Goal: Check status: Check status

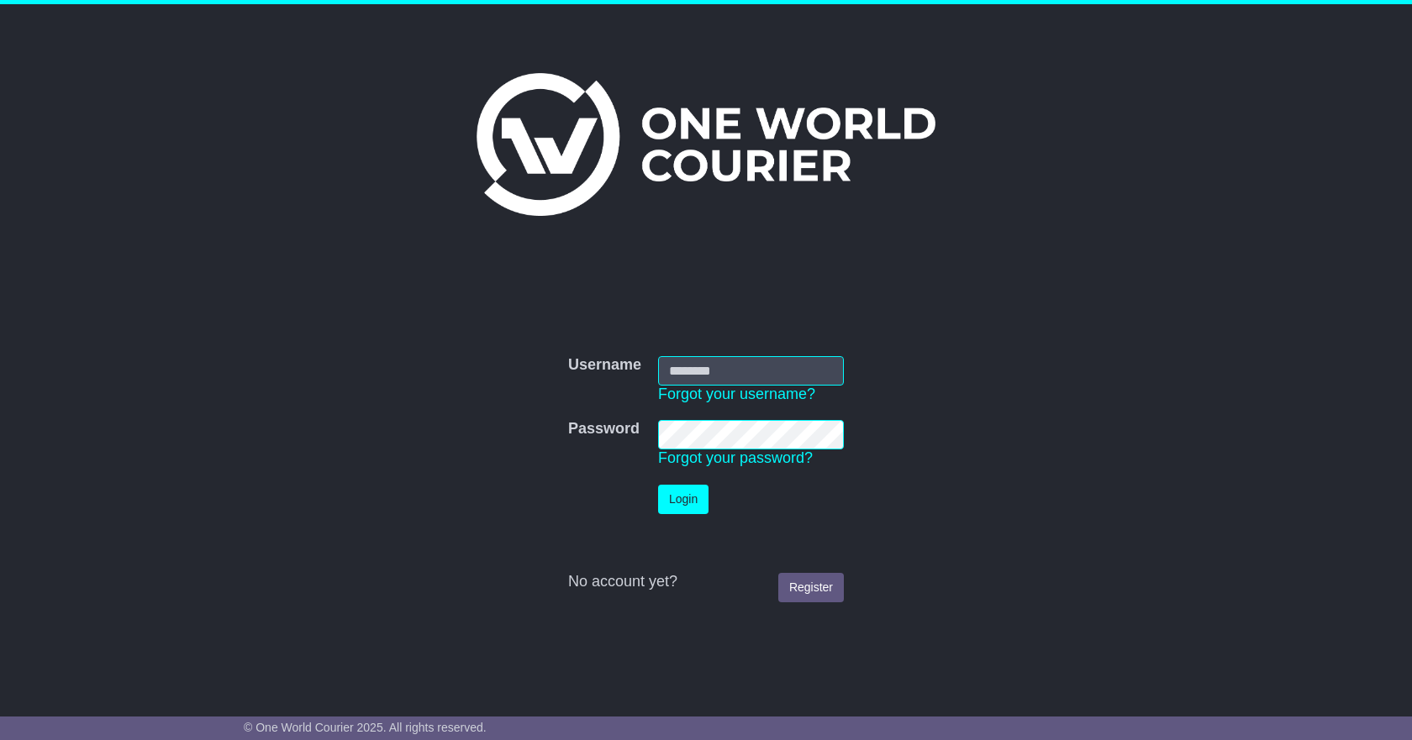
type input "**********"
click at [679, 500] on button "Login" at bounding box center [683, 499] width 50 height 29
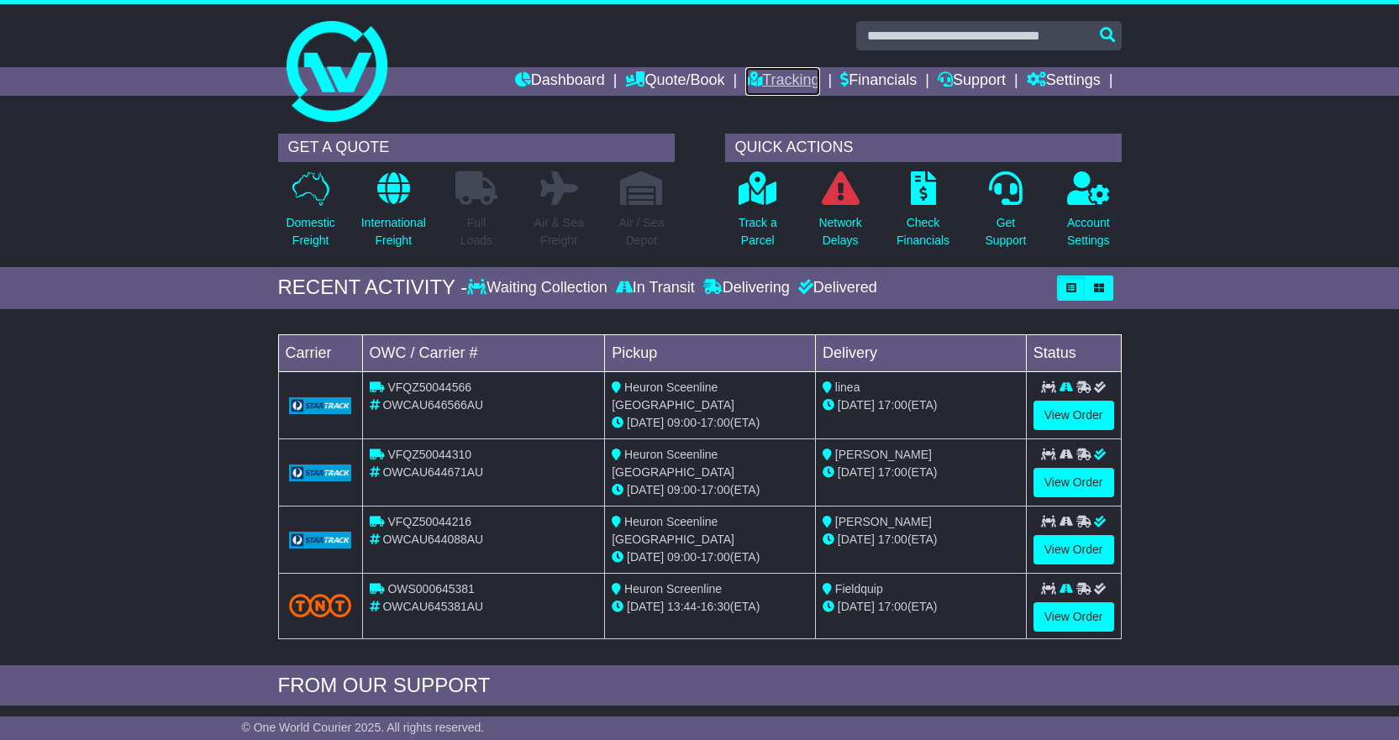
click at [780, 73] on link "Tracking" at bounding box center [783, 81] width 74 height 29
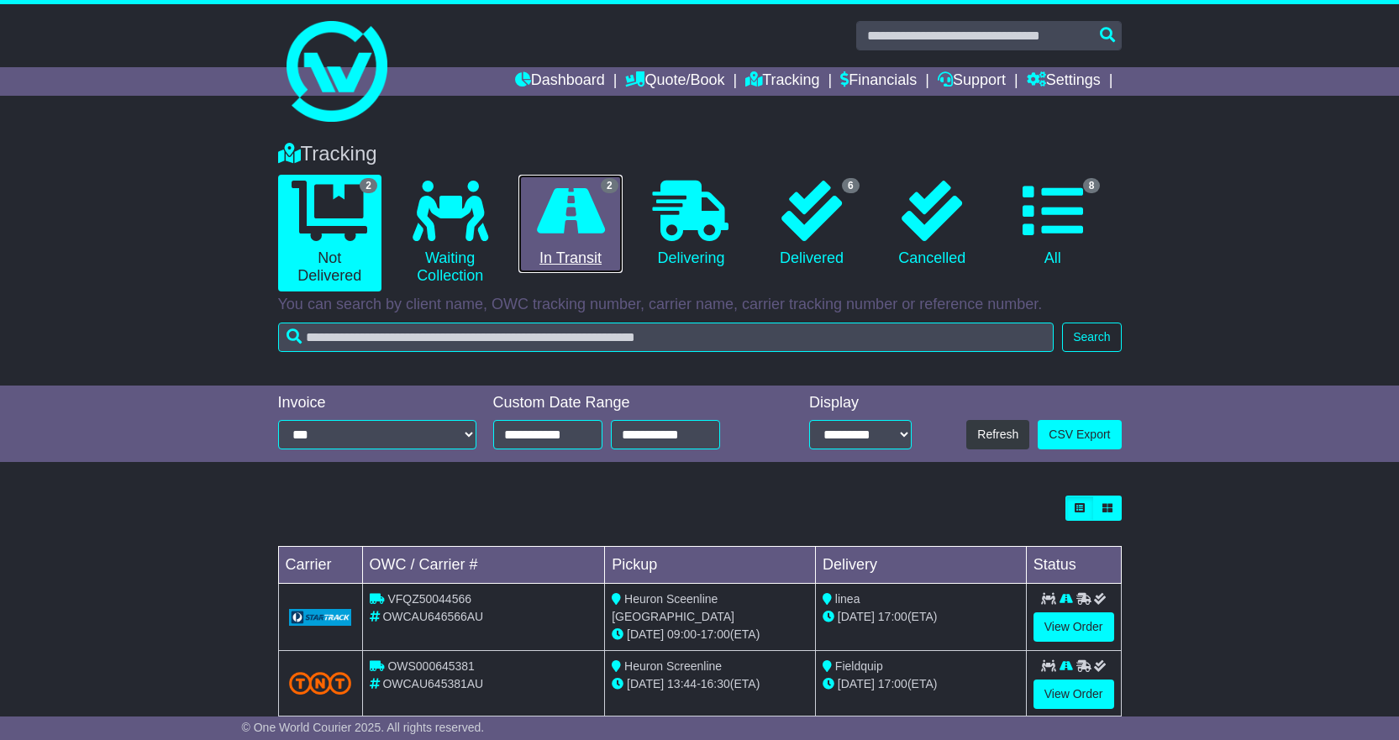
click at [580, 251] on link "2 In Transit" at bounding box center [570, 224] width 103 height 99
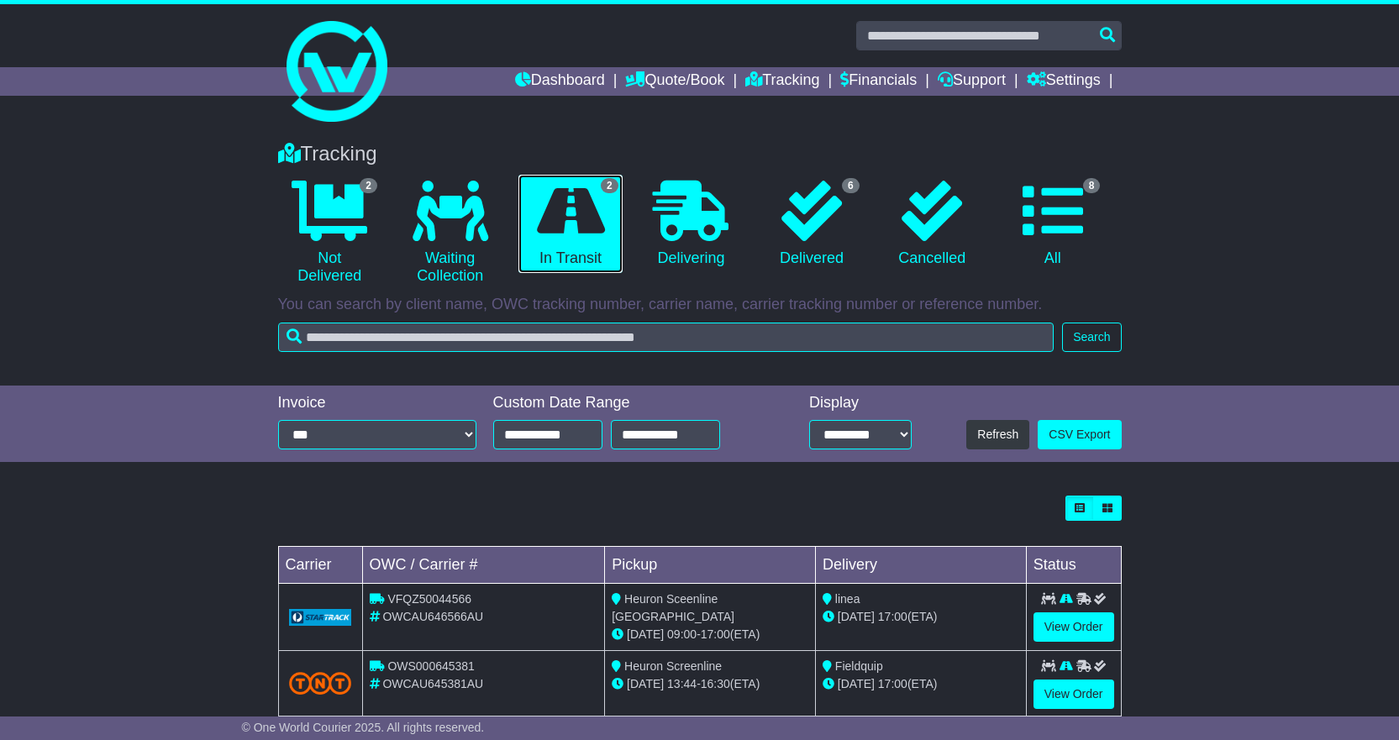
scroll to position [34, 0]
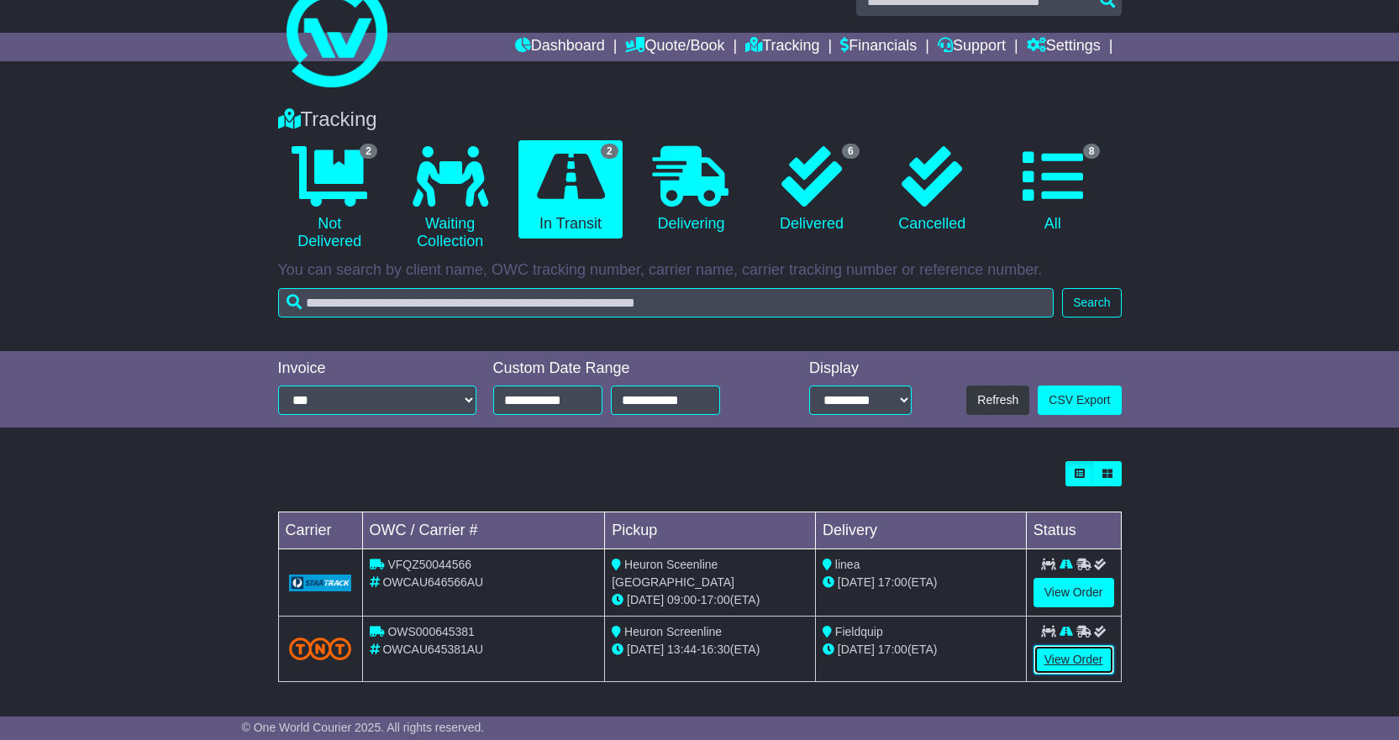
click at [1058, 654] on link "View Order" at bounding box center [1074, 660] width 81 height 29
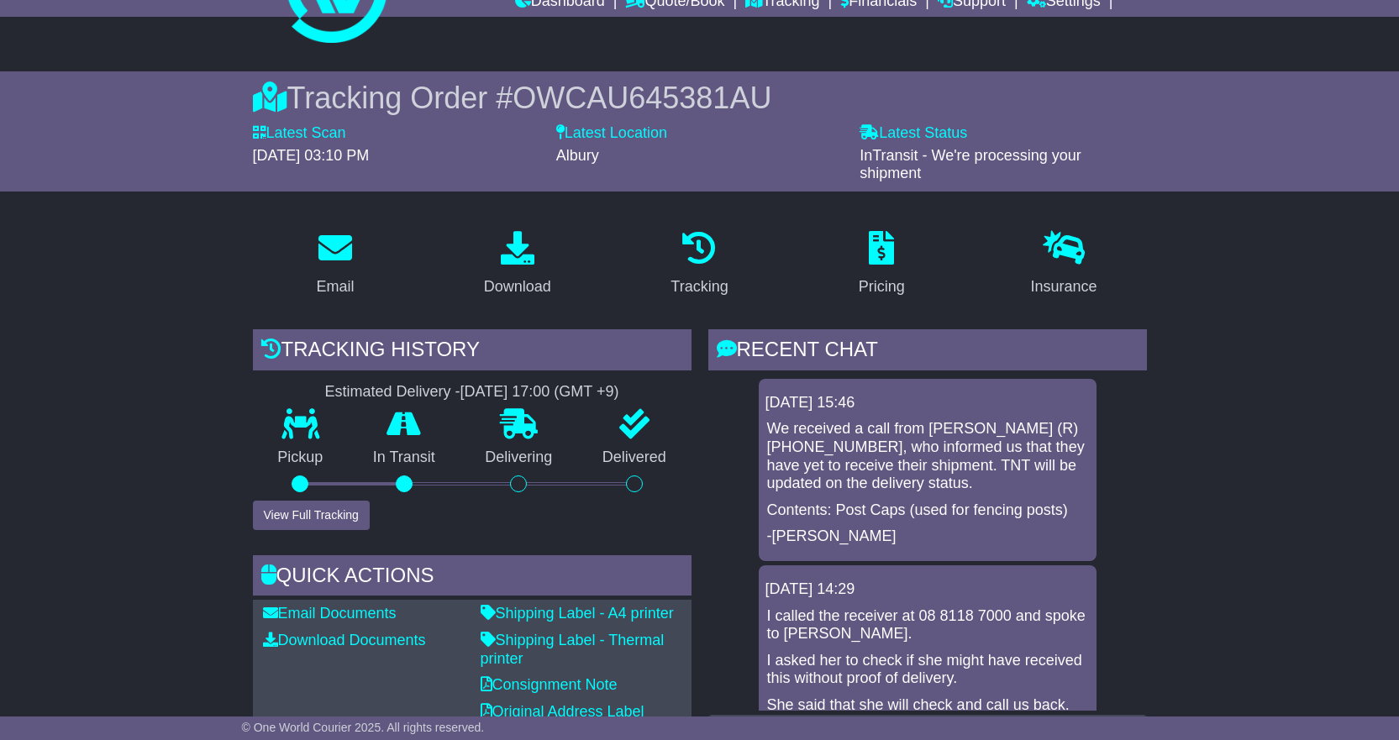
scroll to position [84, 0]
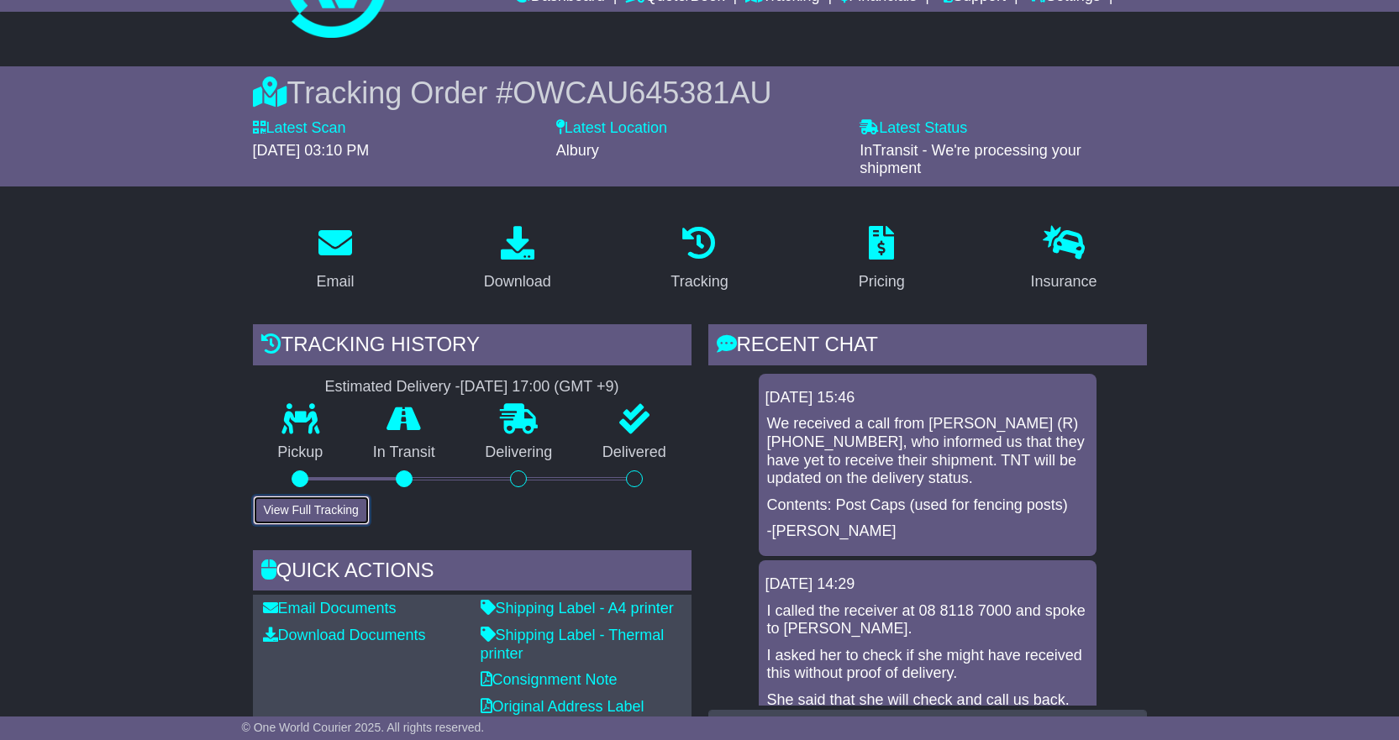
click at [337, 512] on button "View Full Tracking" at bounding box center [311, 510] width 117 height 29
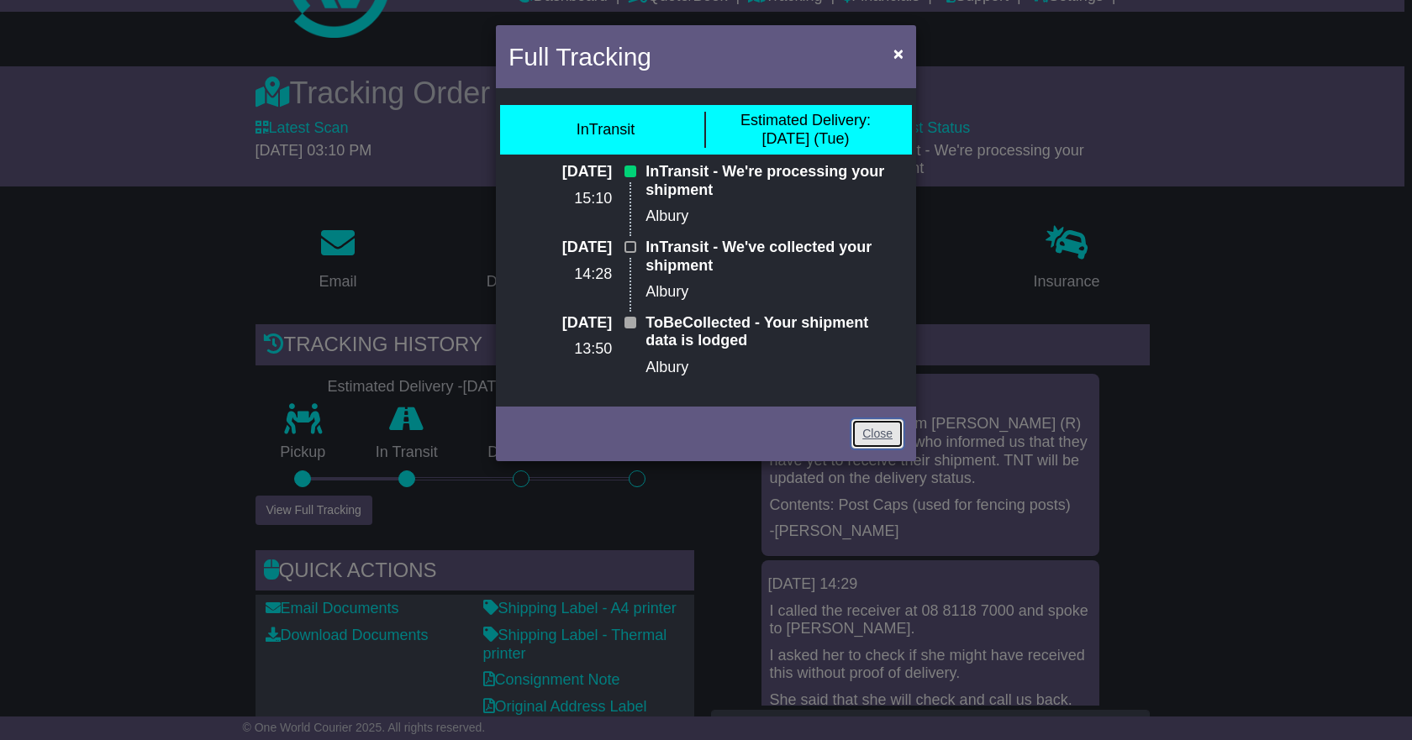
click at [888, 432] on link "Close" at bounding box center [877, 433] width 52 height 29
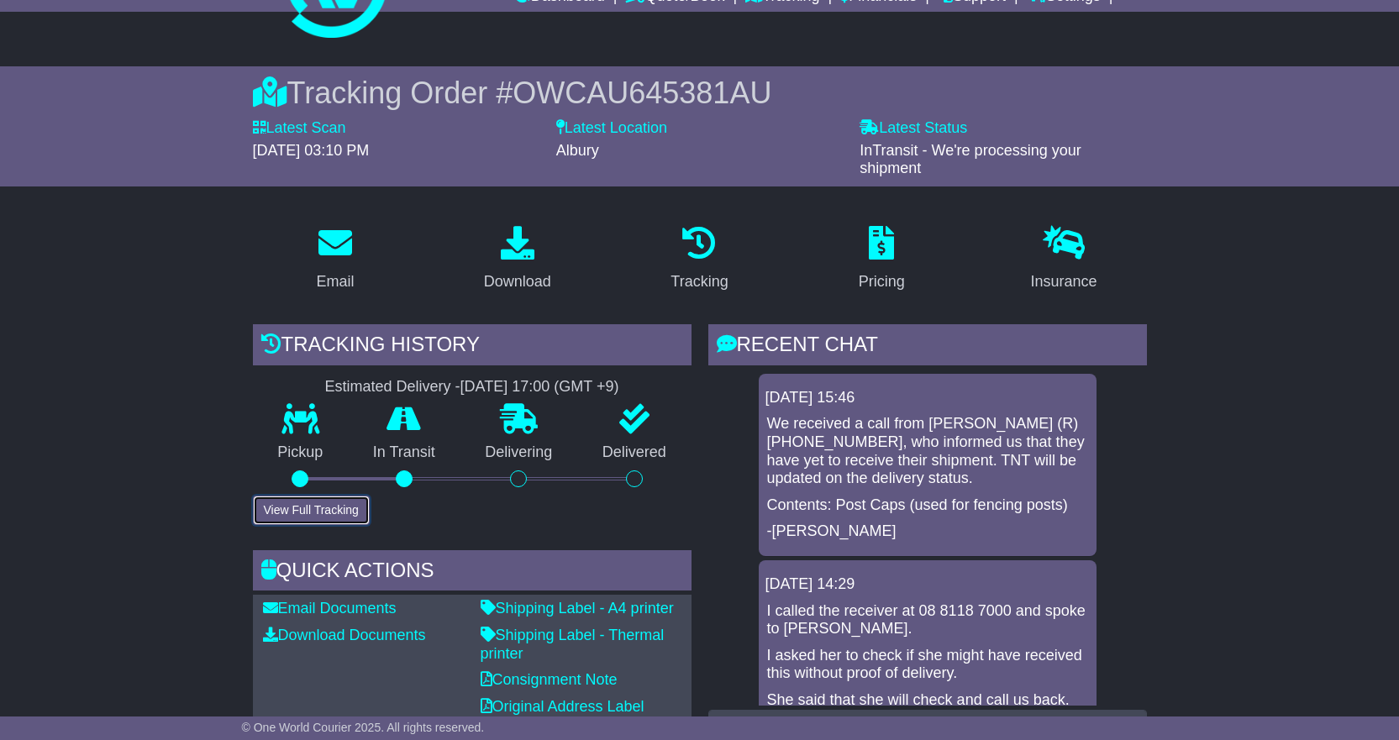
click at [309, 510] on button "View Full Tracking" at bounding box center [311, 510] width 117 height 29
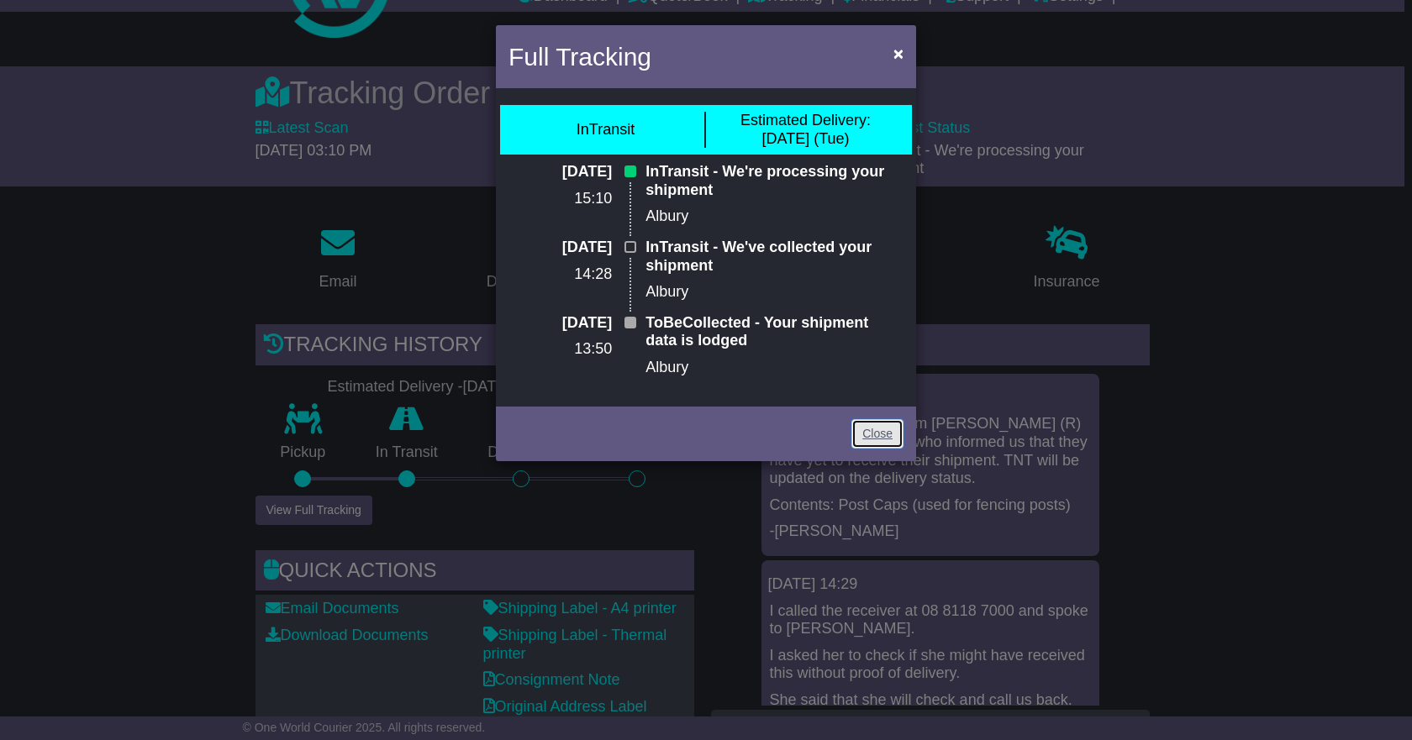
click at [887, 433] on link "Close" at bounding box center [877, 433] width 52 height 29
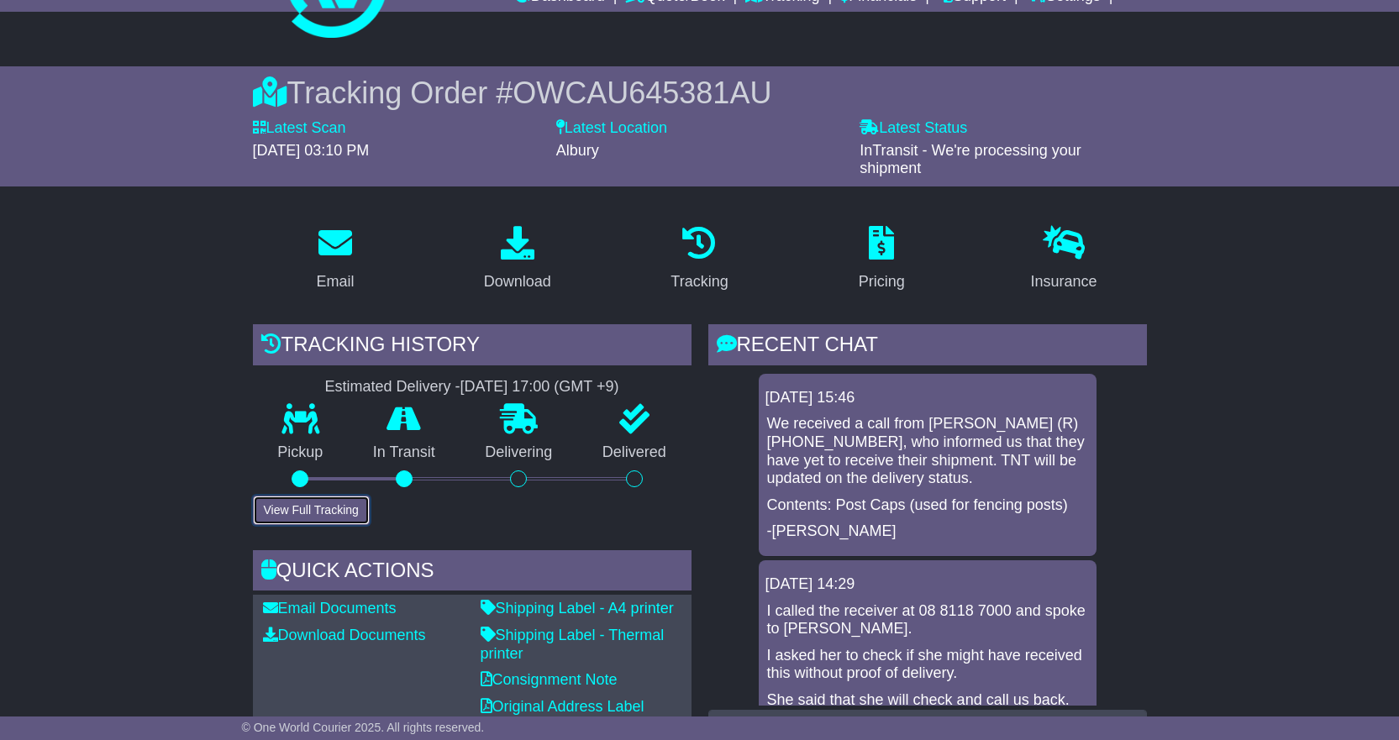
click at [308, 508] on button "View Full Tracking" at bounding box center [311, 510] width 117 height 29
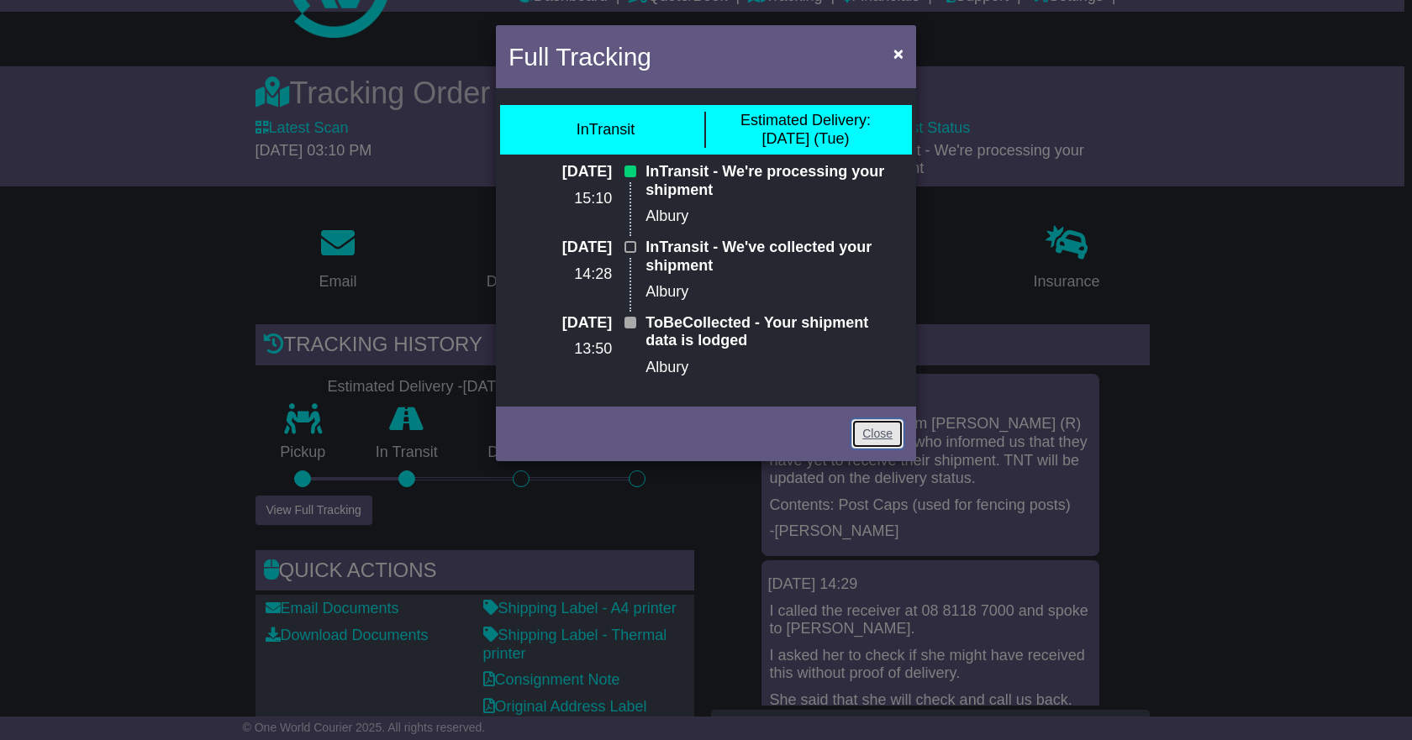
click at [874, 435] on link "Close" at bounding box center [877, 433] width 52 height 29
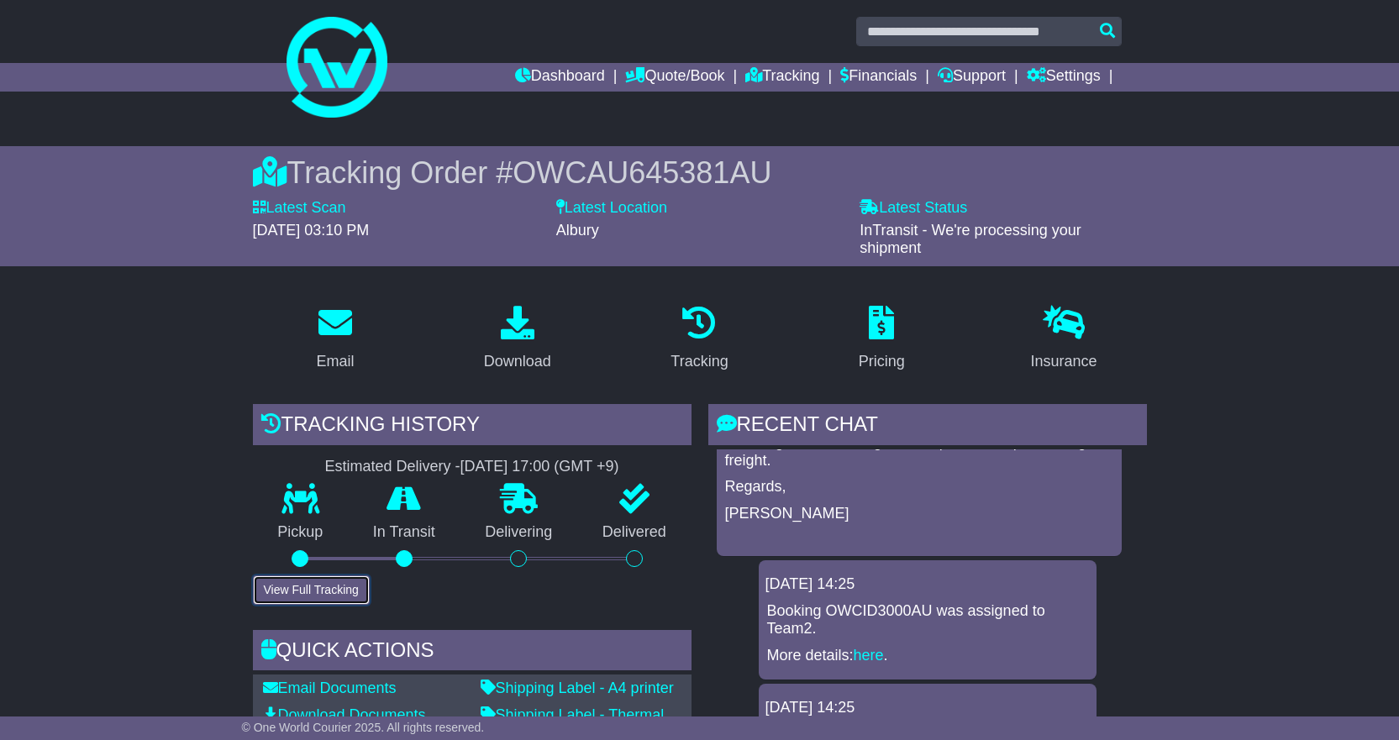
scroll to position [0, 0]
